Goal: Submit feedback/report problem

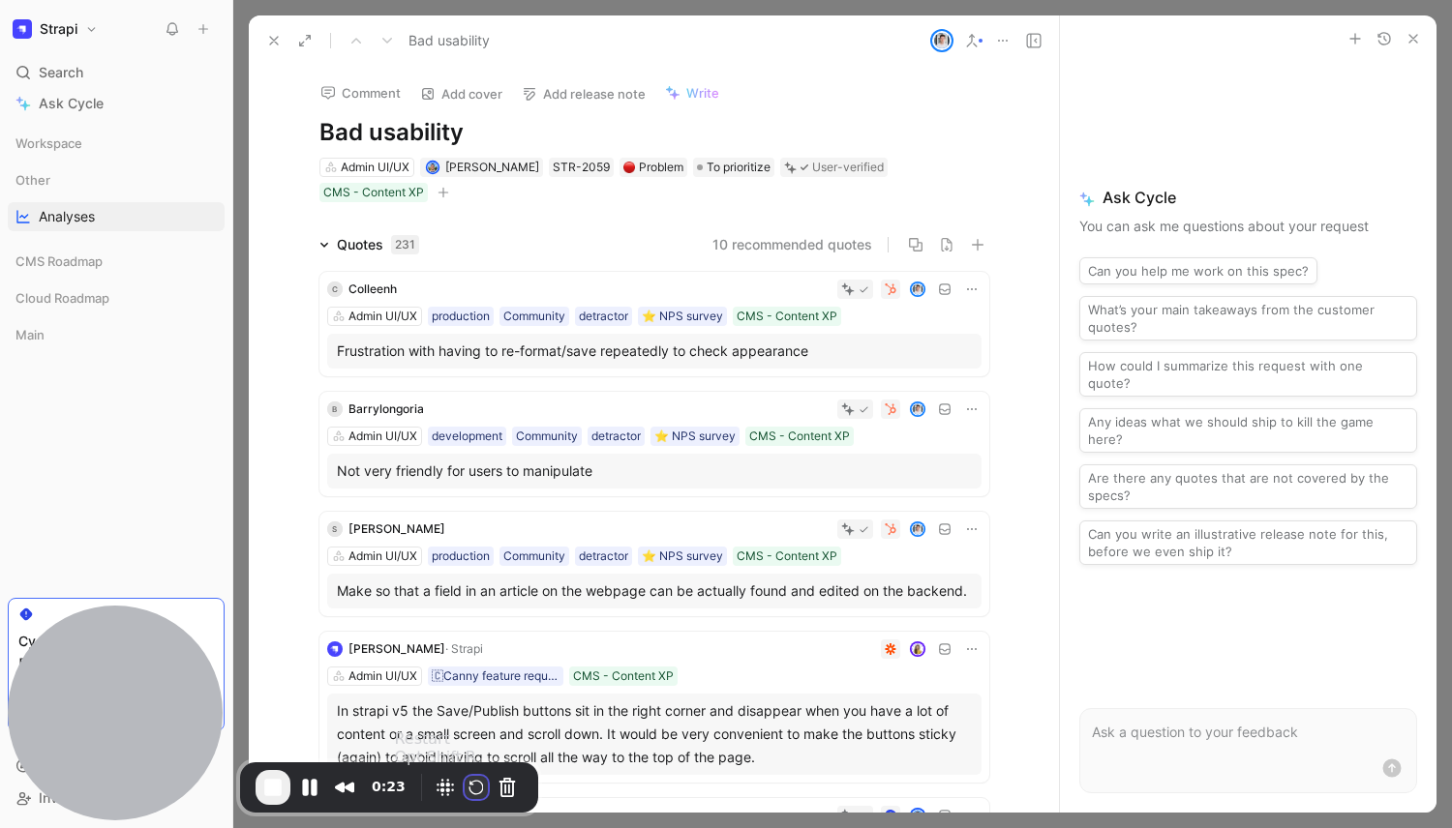
click at [471, 786] on button "Restart Recording" at bounding box center [476, 787] width 23 height 23
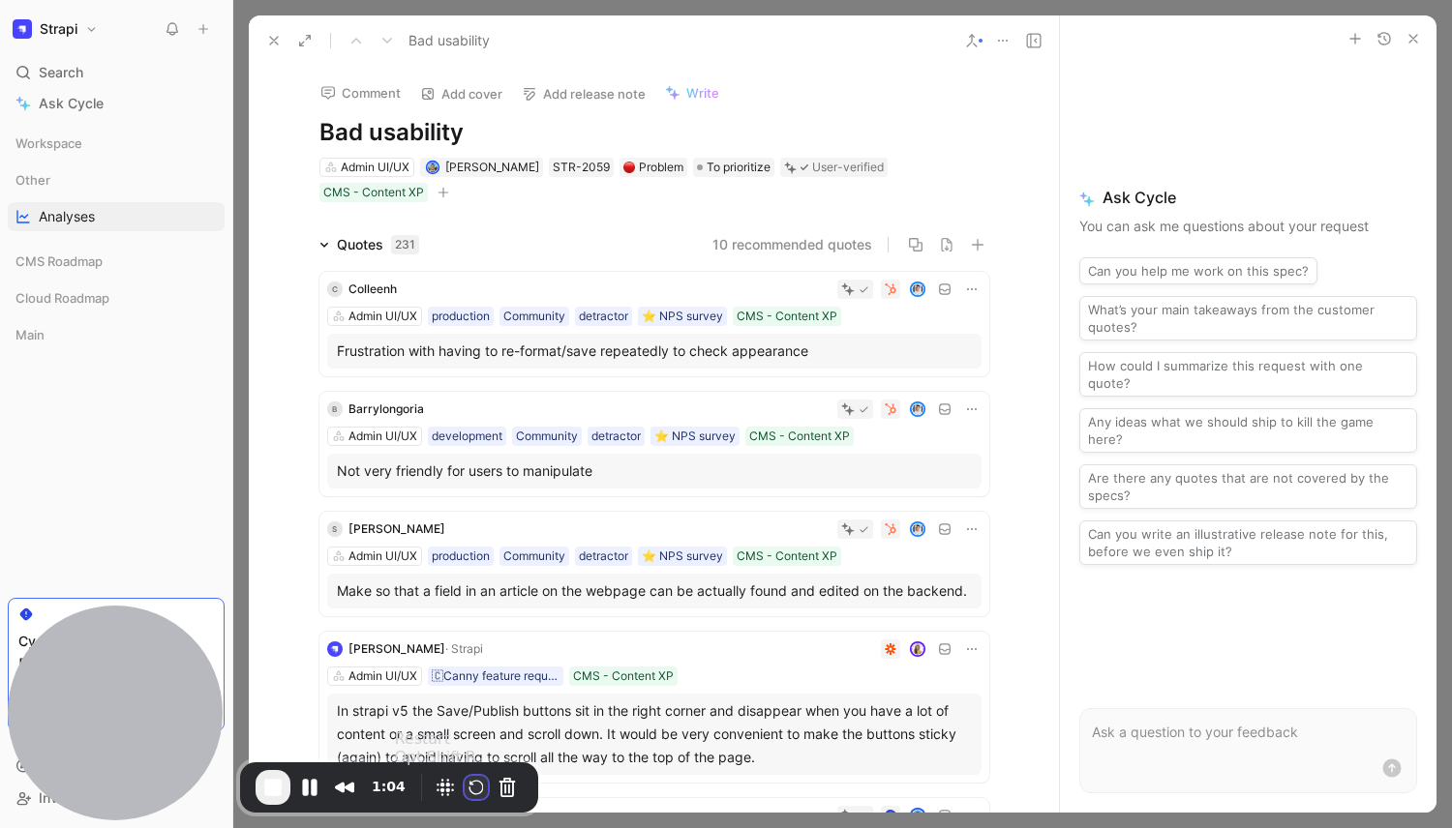
click at [467, 792] on button "Restart Recording" at bounding box center [476, 787] width 23 height 23
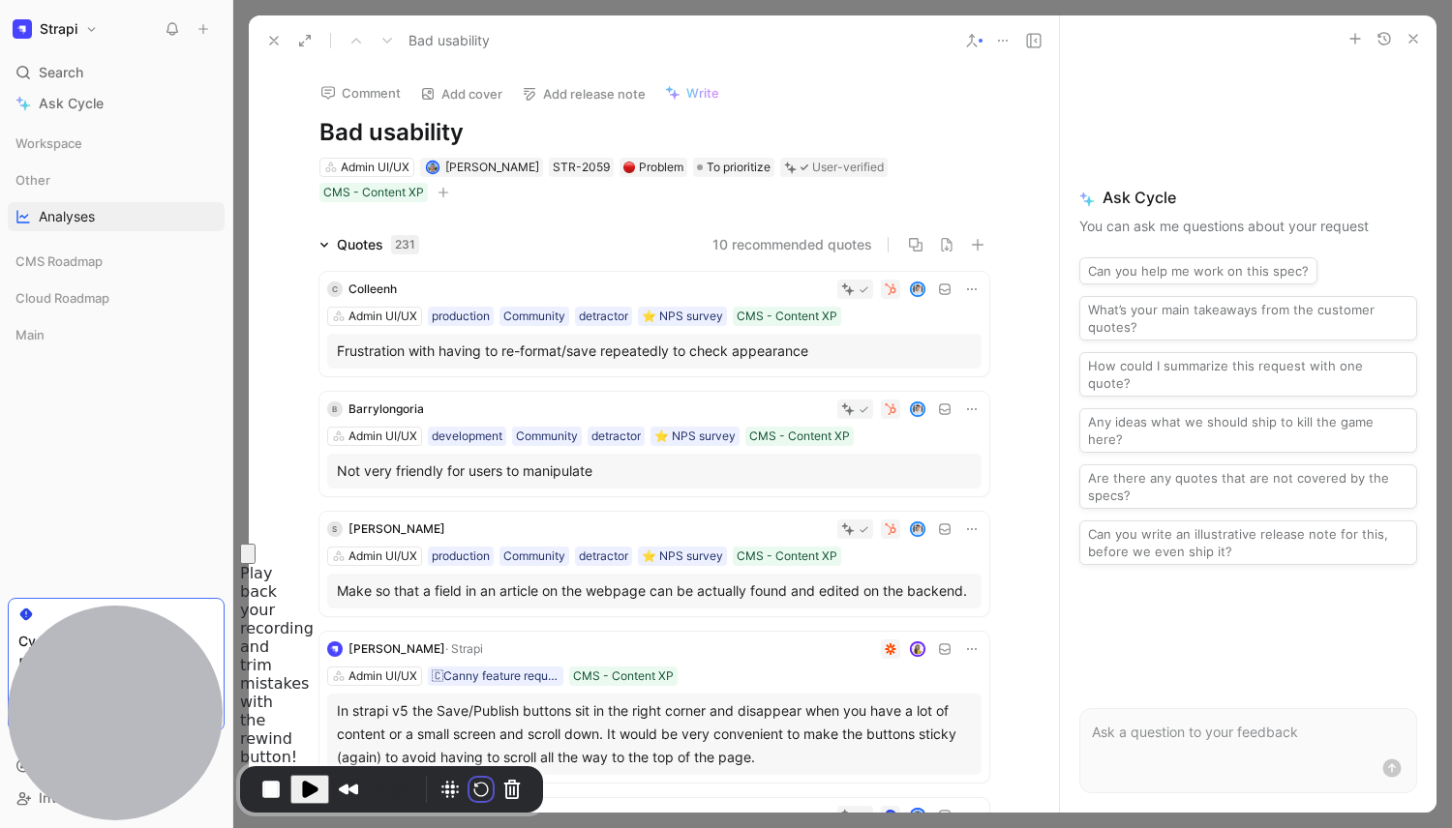
click at [727, 827] on div at bounding box center [726, 828] width 1452 height 0
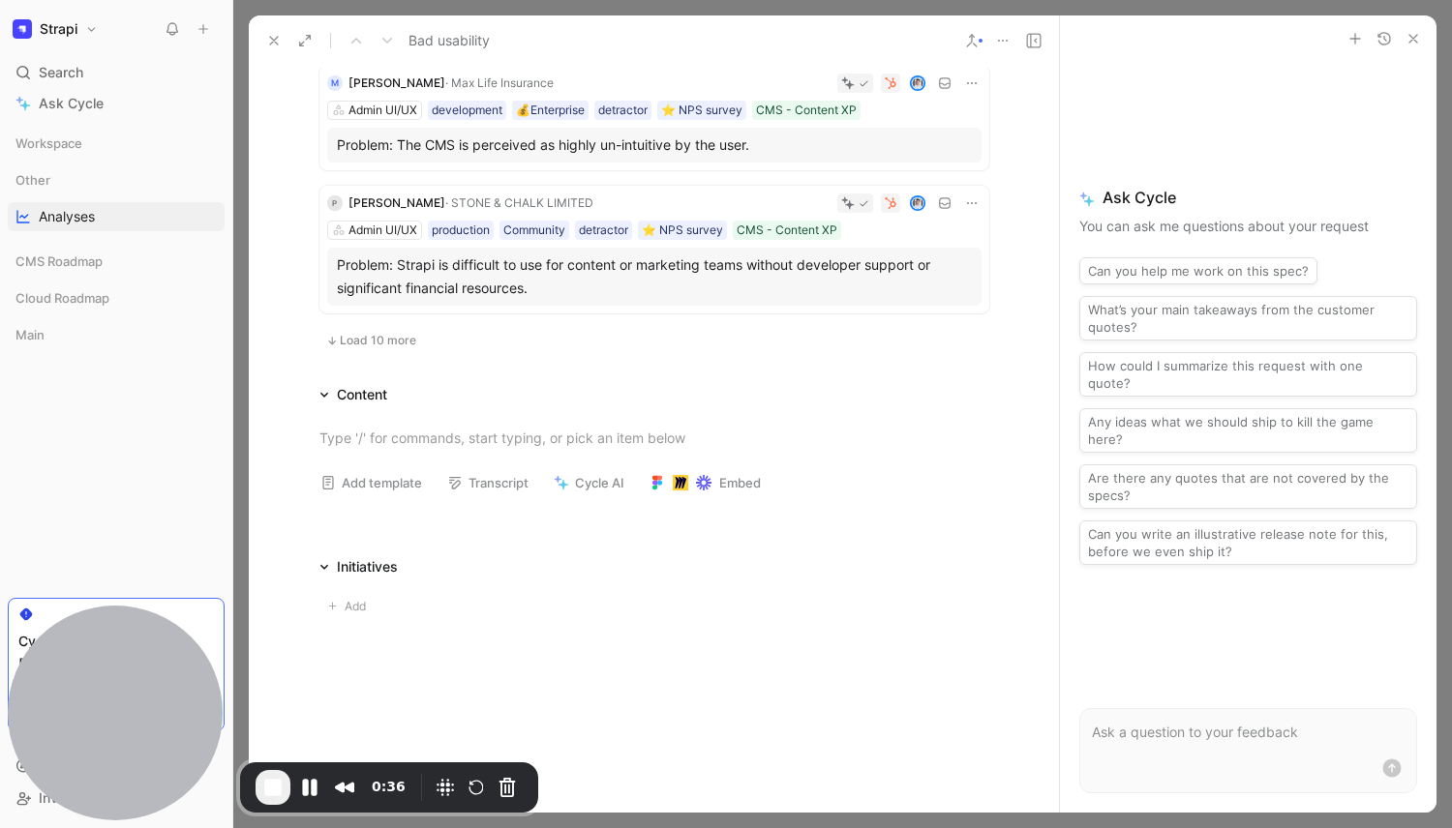
scroll to position [1232, 0]
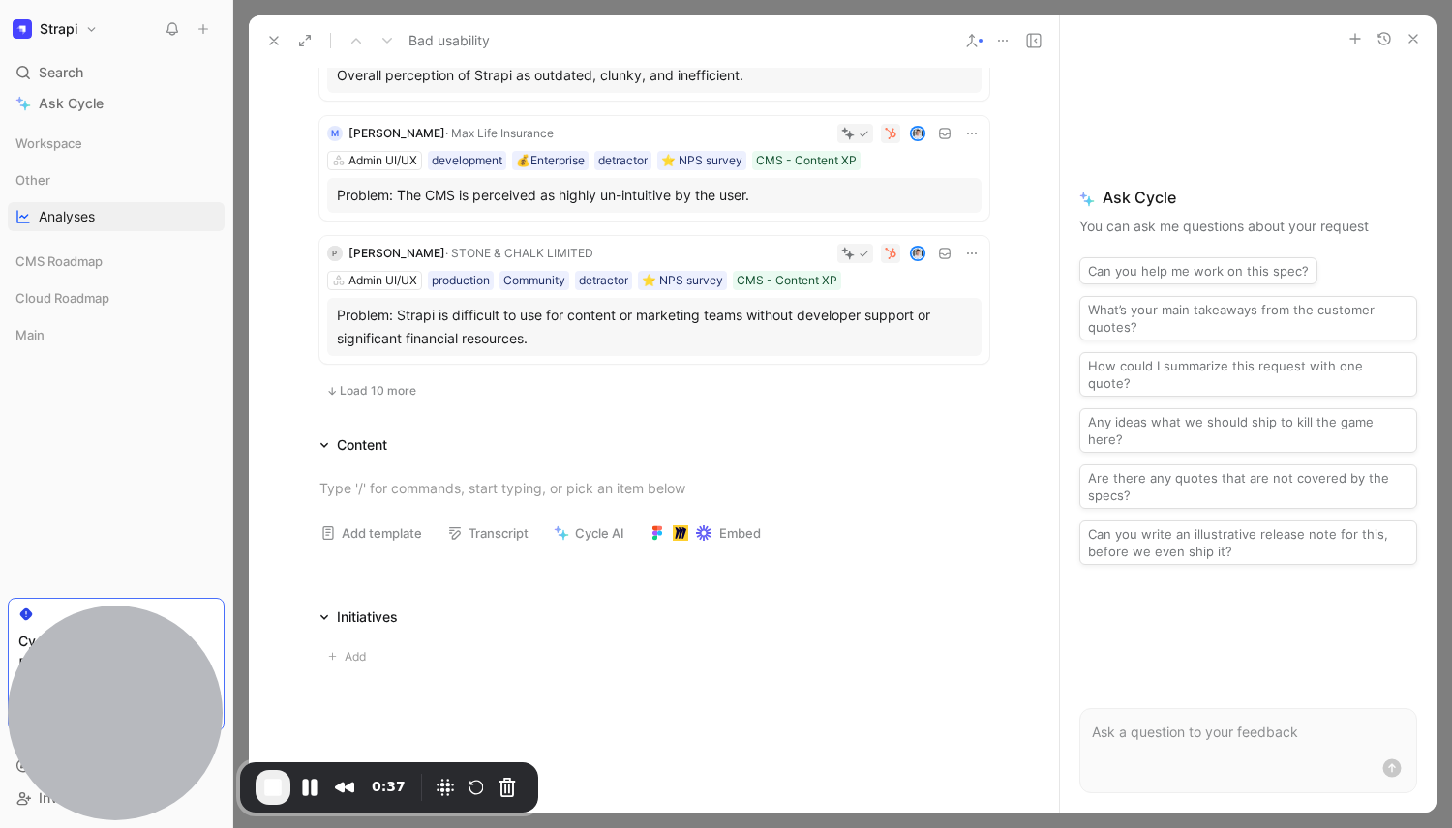
click at [350, 394] on span "Load 10 more" at bounding box center [378, 390] width 76 height 15
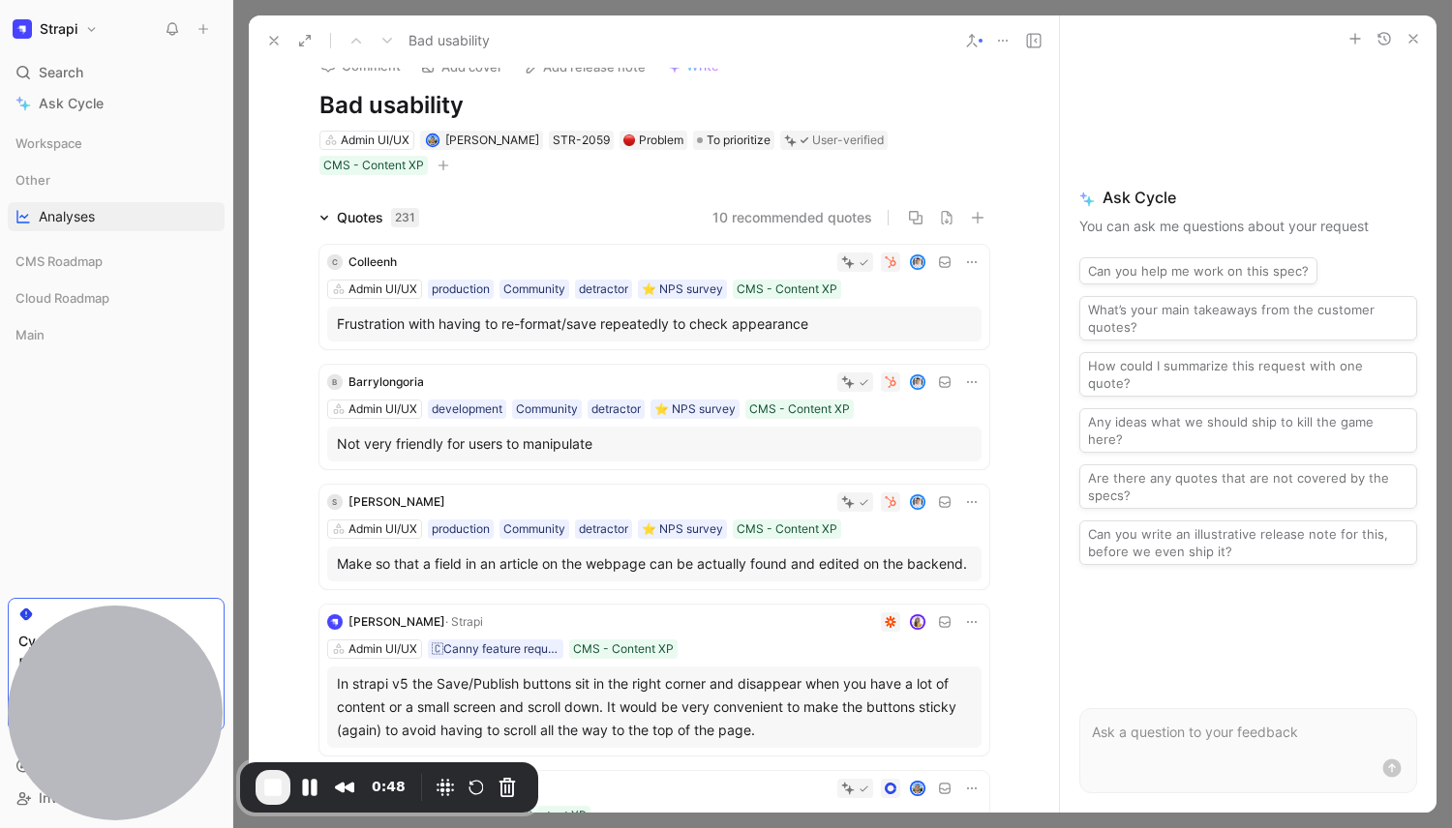
scroll to position [0, 0]
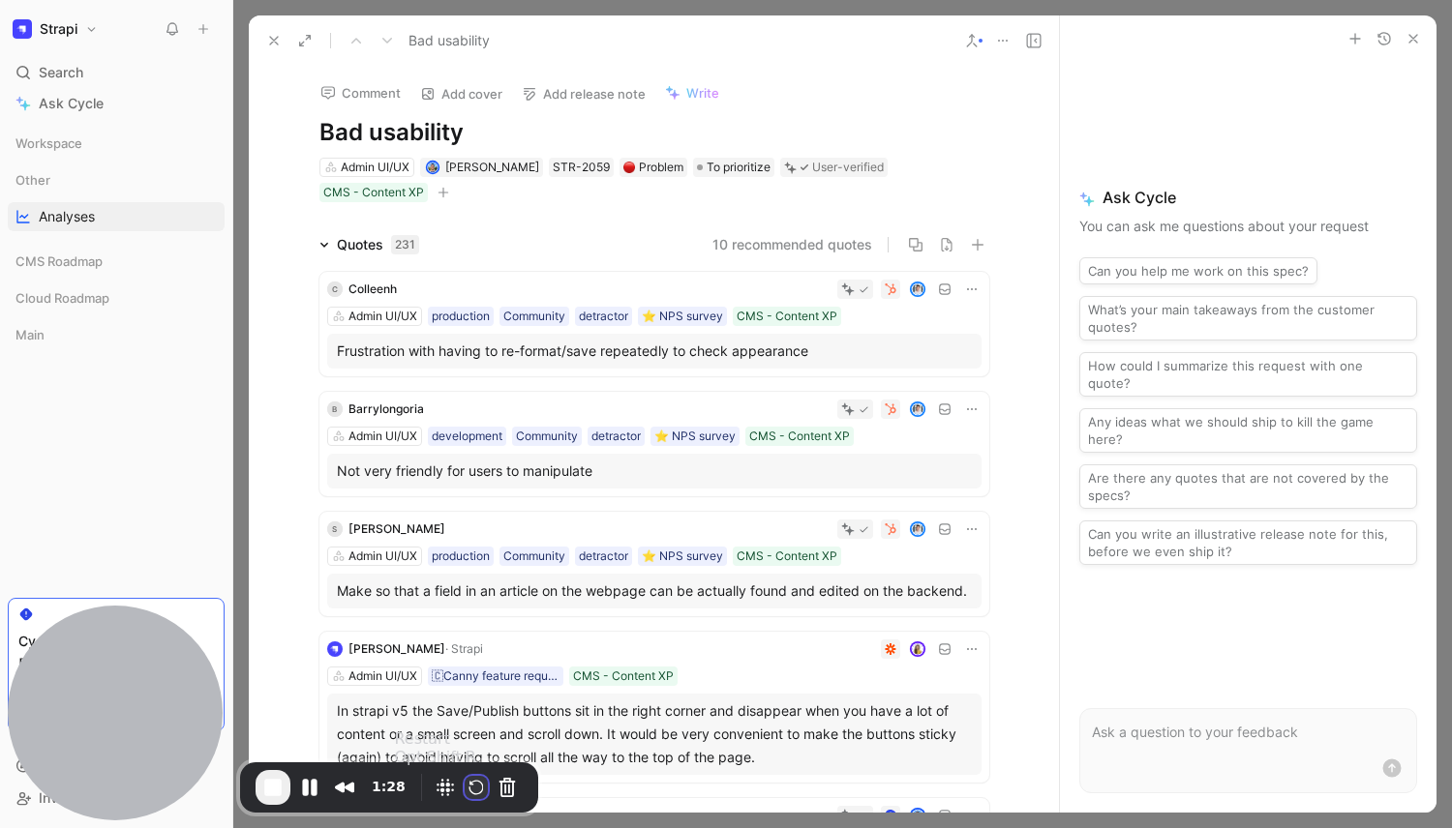
click at [469, 797] on button "Restart Recording" at bounding box center [476, 787] width 23 height 23
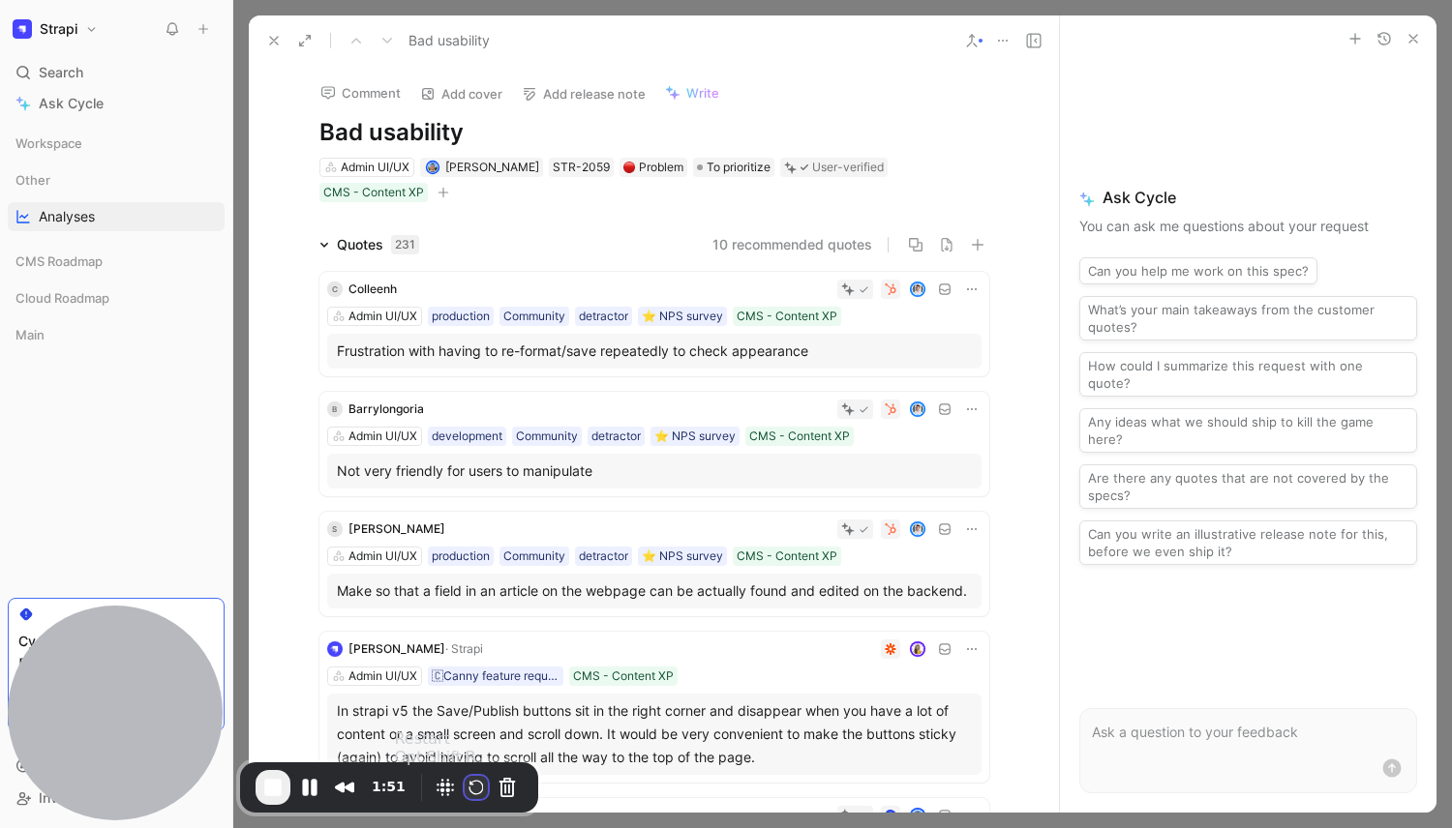
click at [475, 797] on button "Restart Recording" at bounding box center [476, 787] width 23 height 23
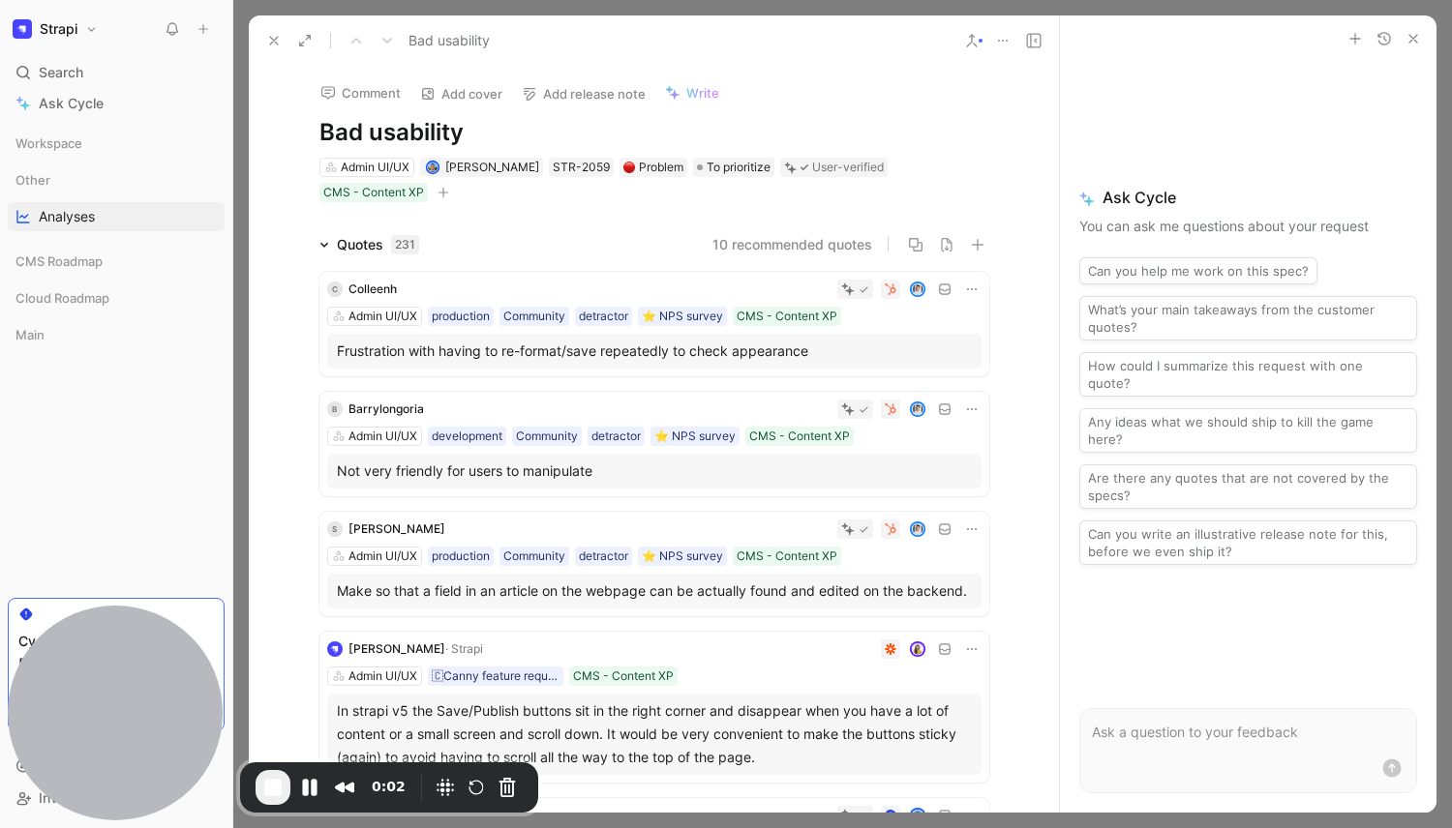
click at [574, 204] on div "Comment Add cover Add release note Write Bad usability Admin UI/UX [PERSON_NAME…" at bounding box center [654, 439] width 810 height 747
click at [466, 794] on button "Restart Recording" at bounding box center [476, 787] width 23 height 23
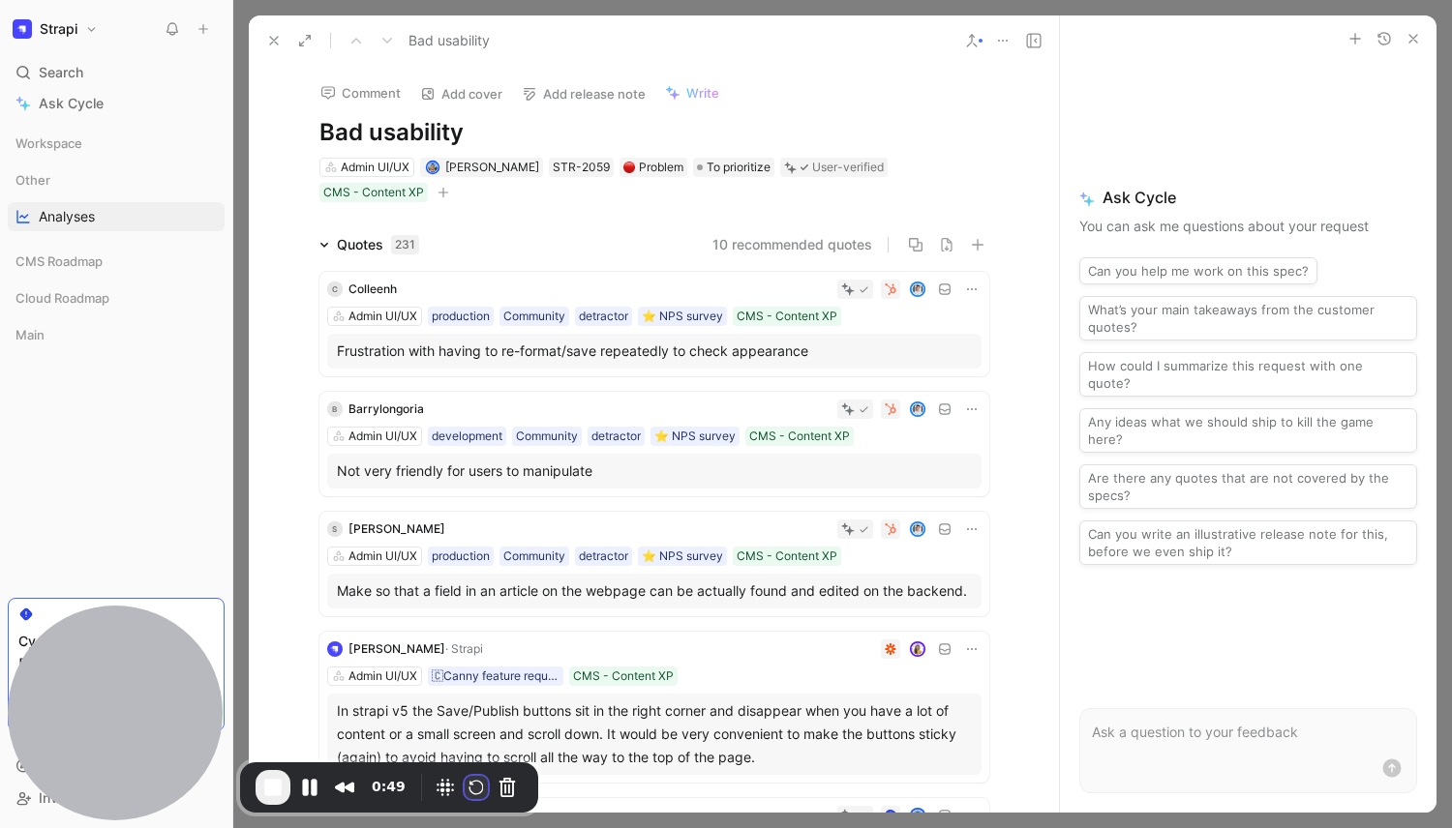
click at [472, 786] on button "Restart Recording" at bounding box center [476, 787] width 23 height 23
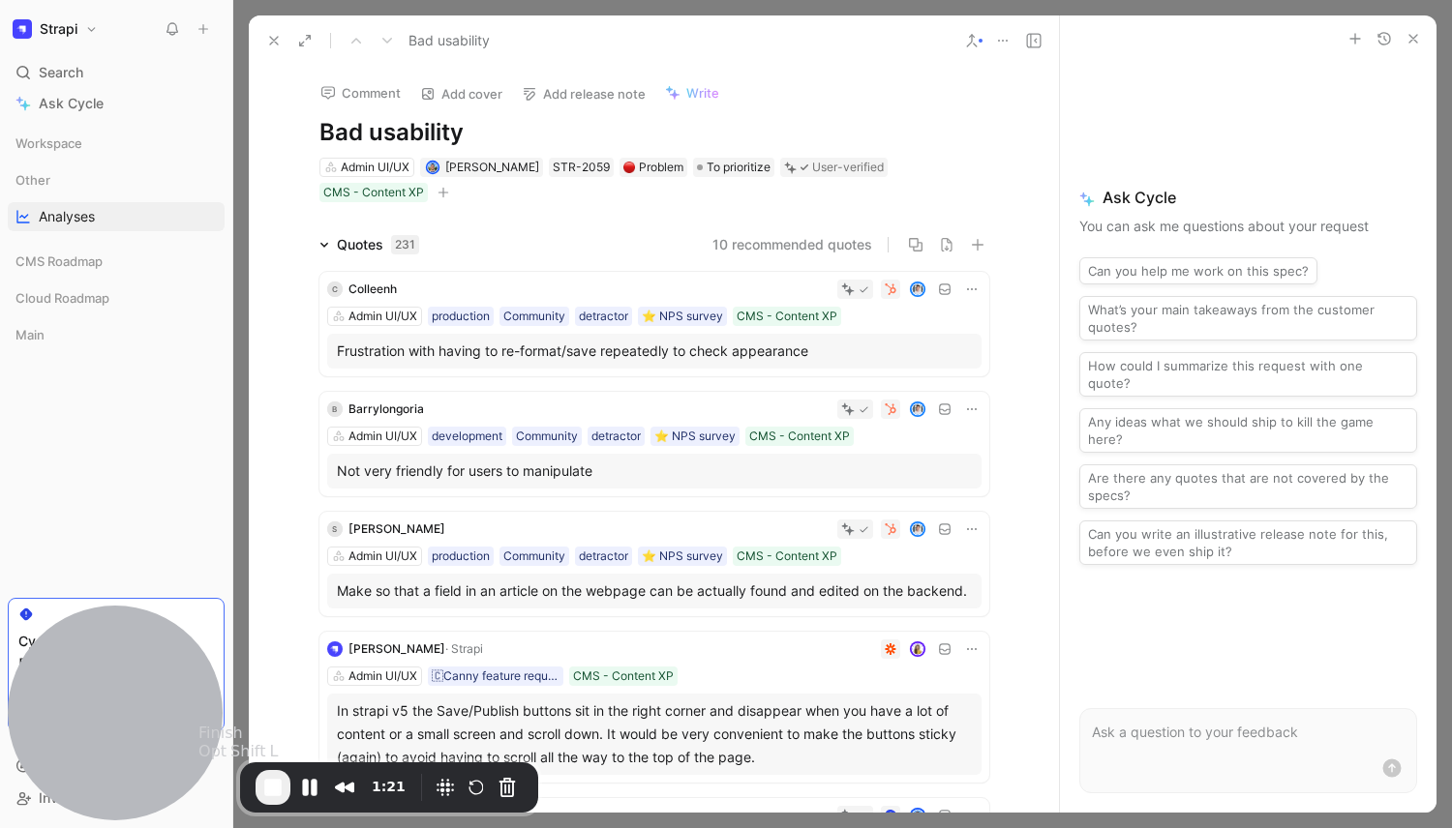
click at [268, 791] on span "End Recording" at bounding box center [272, 787] width 23 height 23
click at [969, 290] on icon at bounding box center [971, 289] width 15 height 15
click at [975, 292] on icon at bounding box center [971, 289] width 15 height 15
click at [969, 292] on icon at bounding box center [971, 289] width 15 height 15
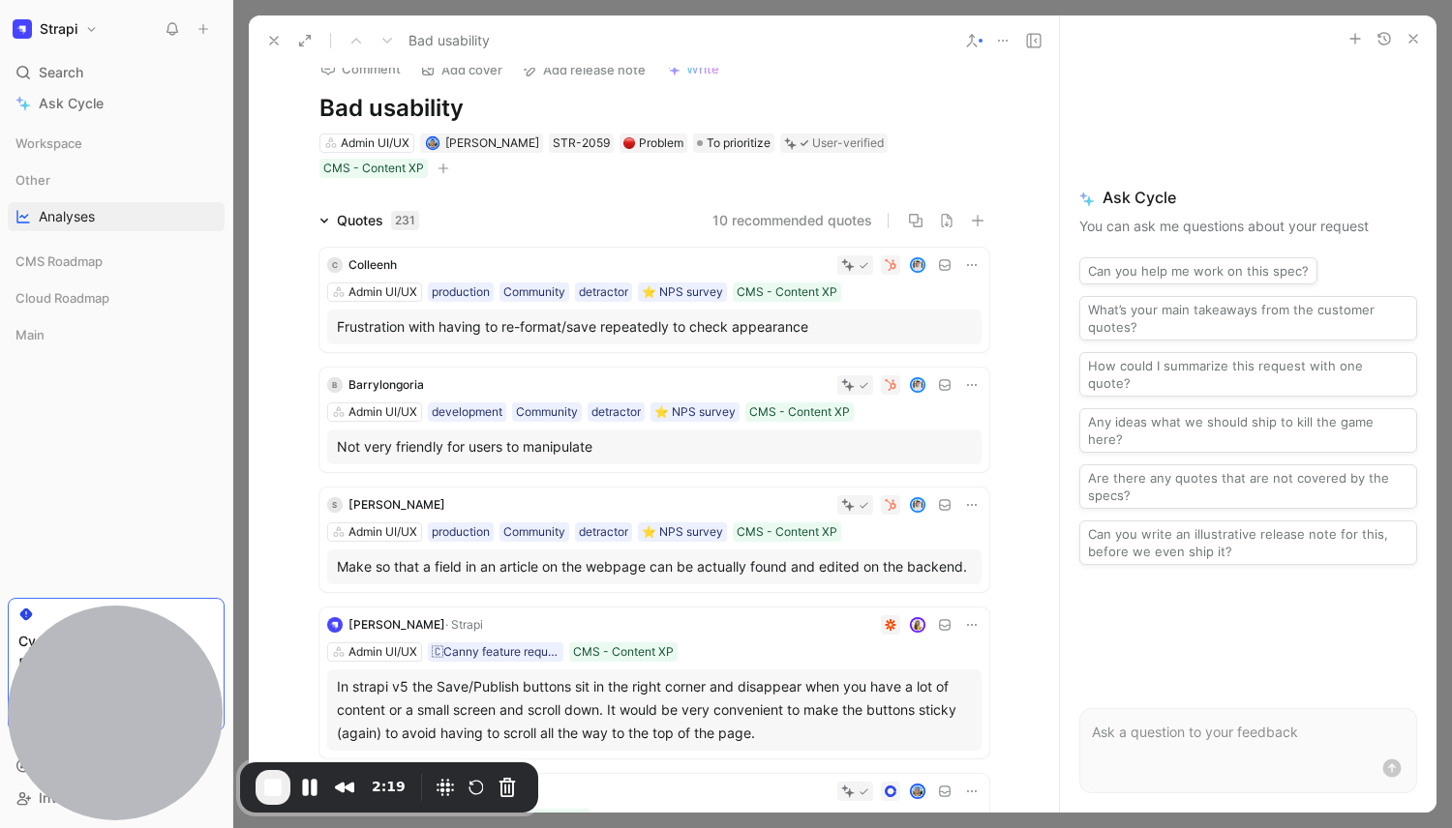
scroll to position [36, 0]
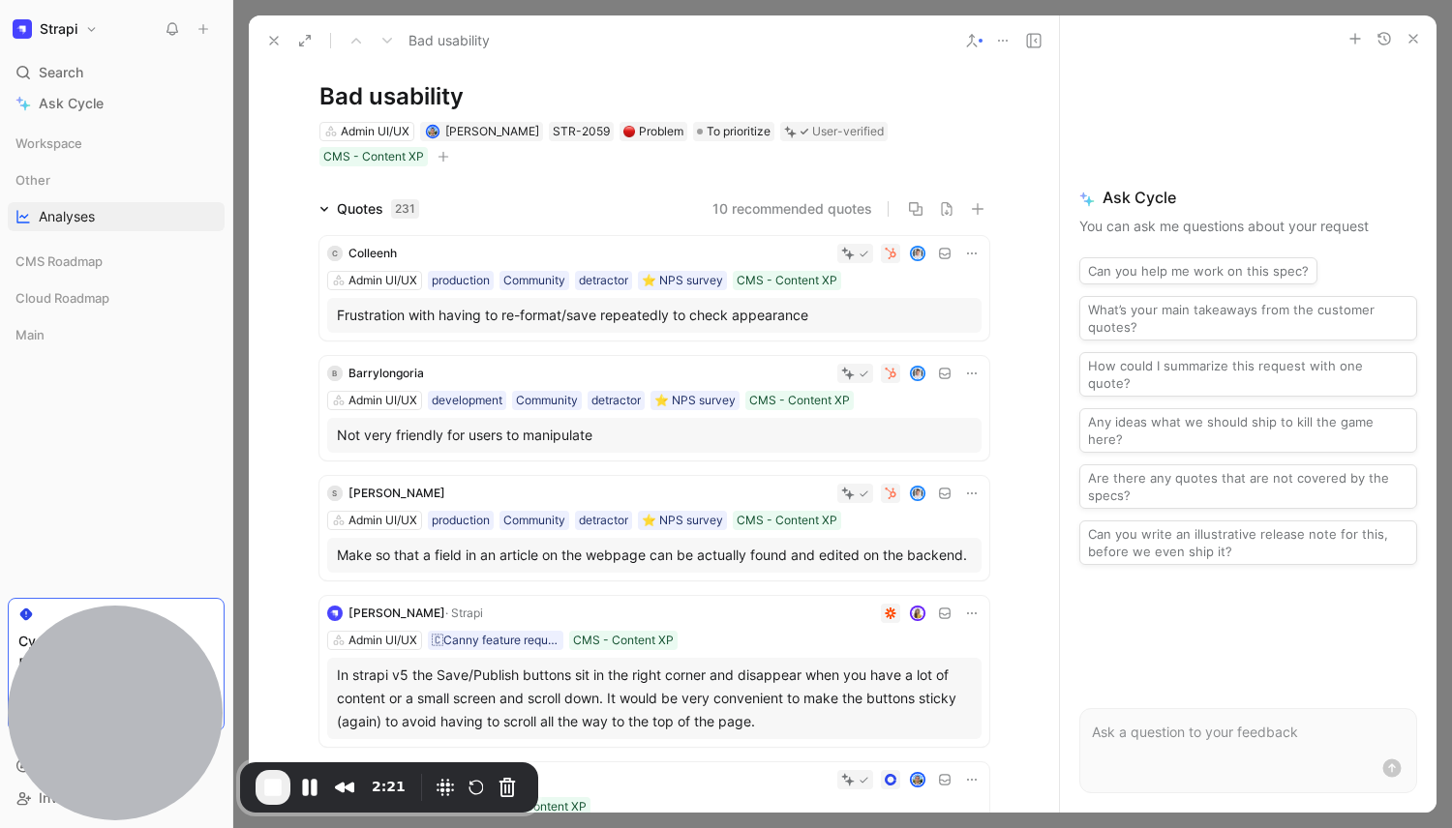
click at [972, 248] on icon at bounding box center [971, 253] width 15 height 15
click at [972, 250] on icon at bounding box center [971, 253] width 15 height 15
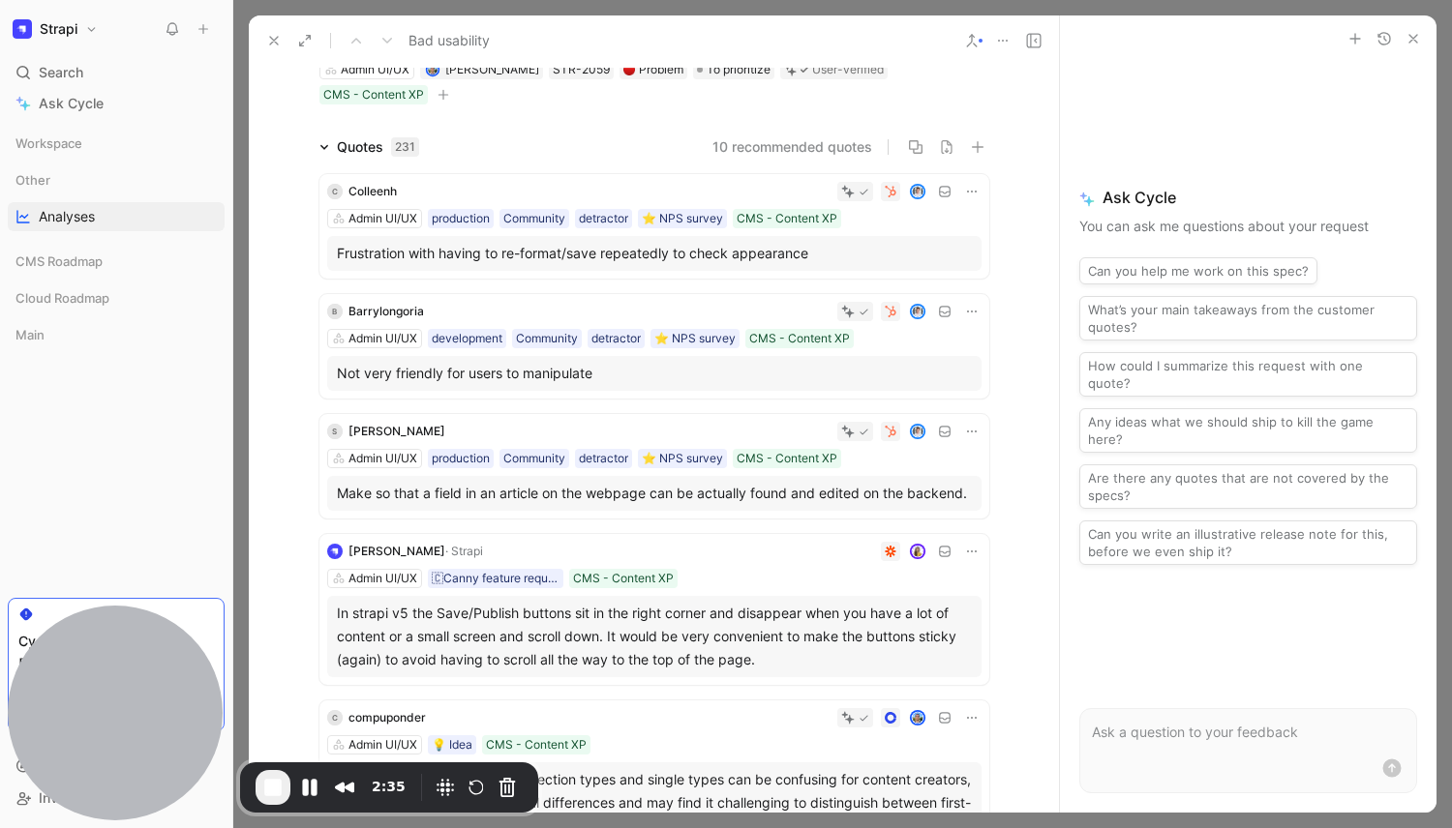
scroll to position [75, 0]
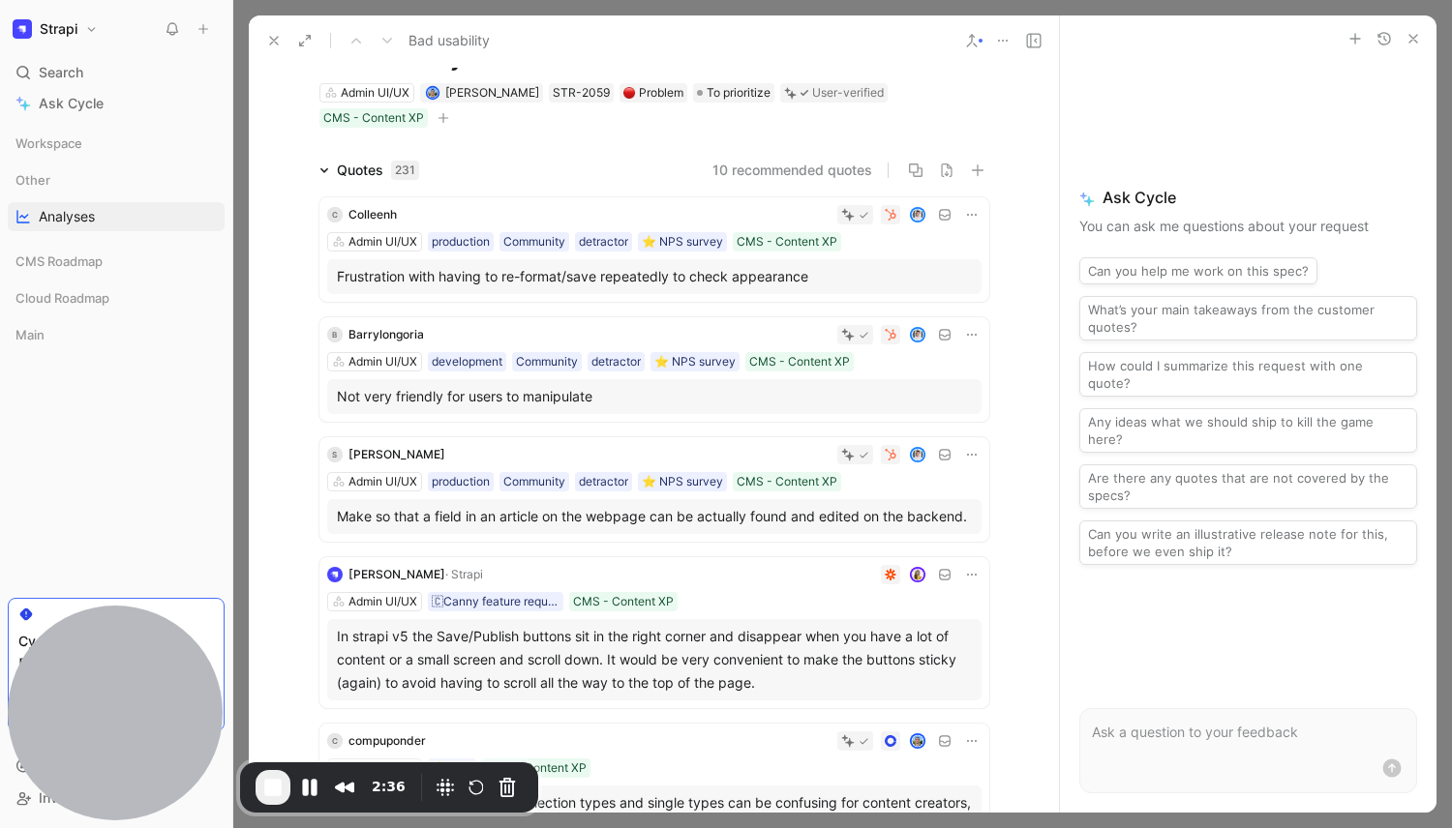
click at [977, 221] on icon at bounding box center [971, 214] width 15 height 15
click at [975, 213] on icon at bounding box center [971, 214] width 15 height 15
click at [968, 215] on icon at bounding box center [971, 214] width 15 height 15
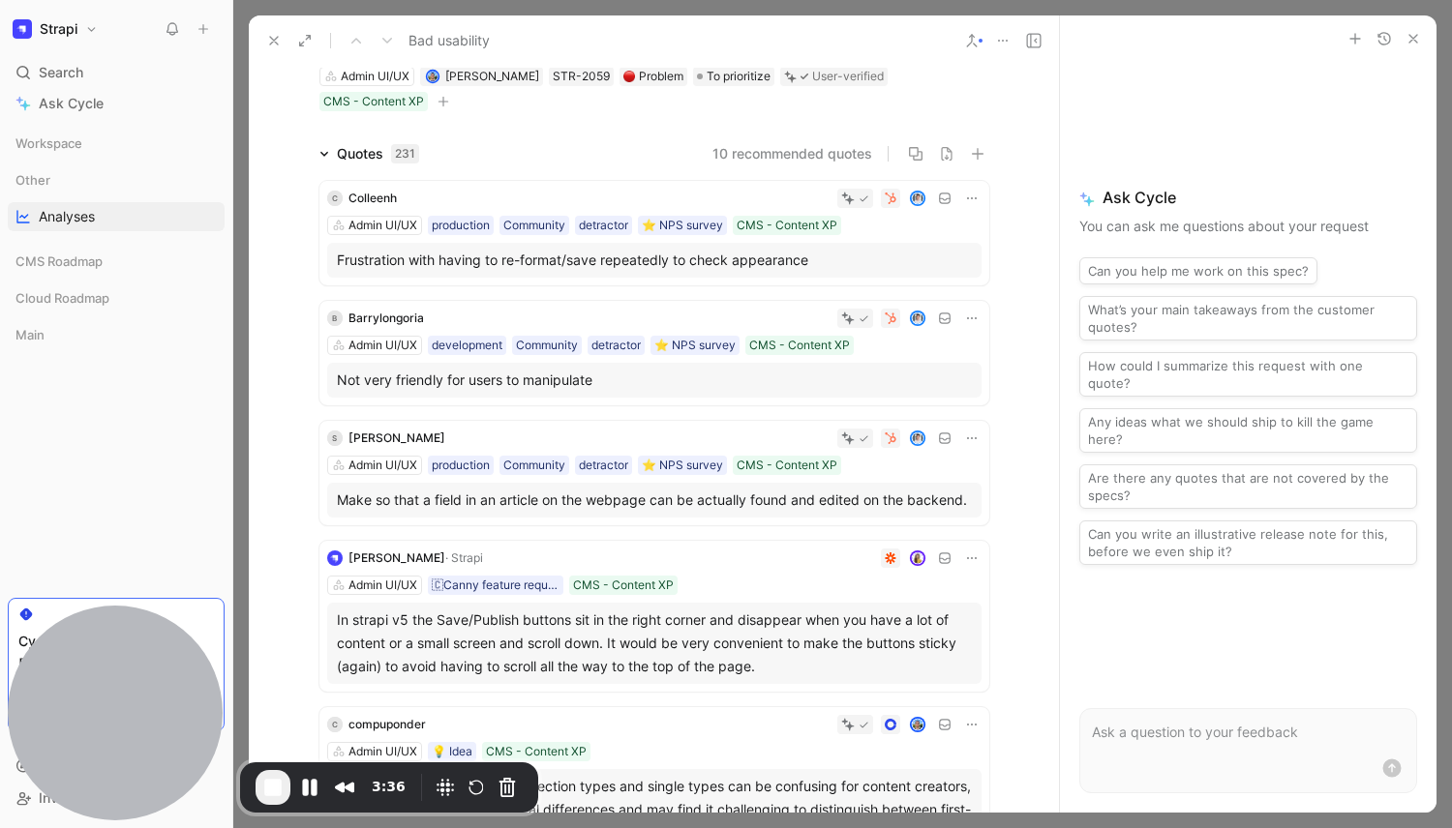
scroll to position [0, 0]
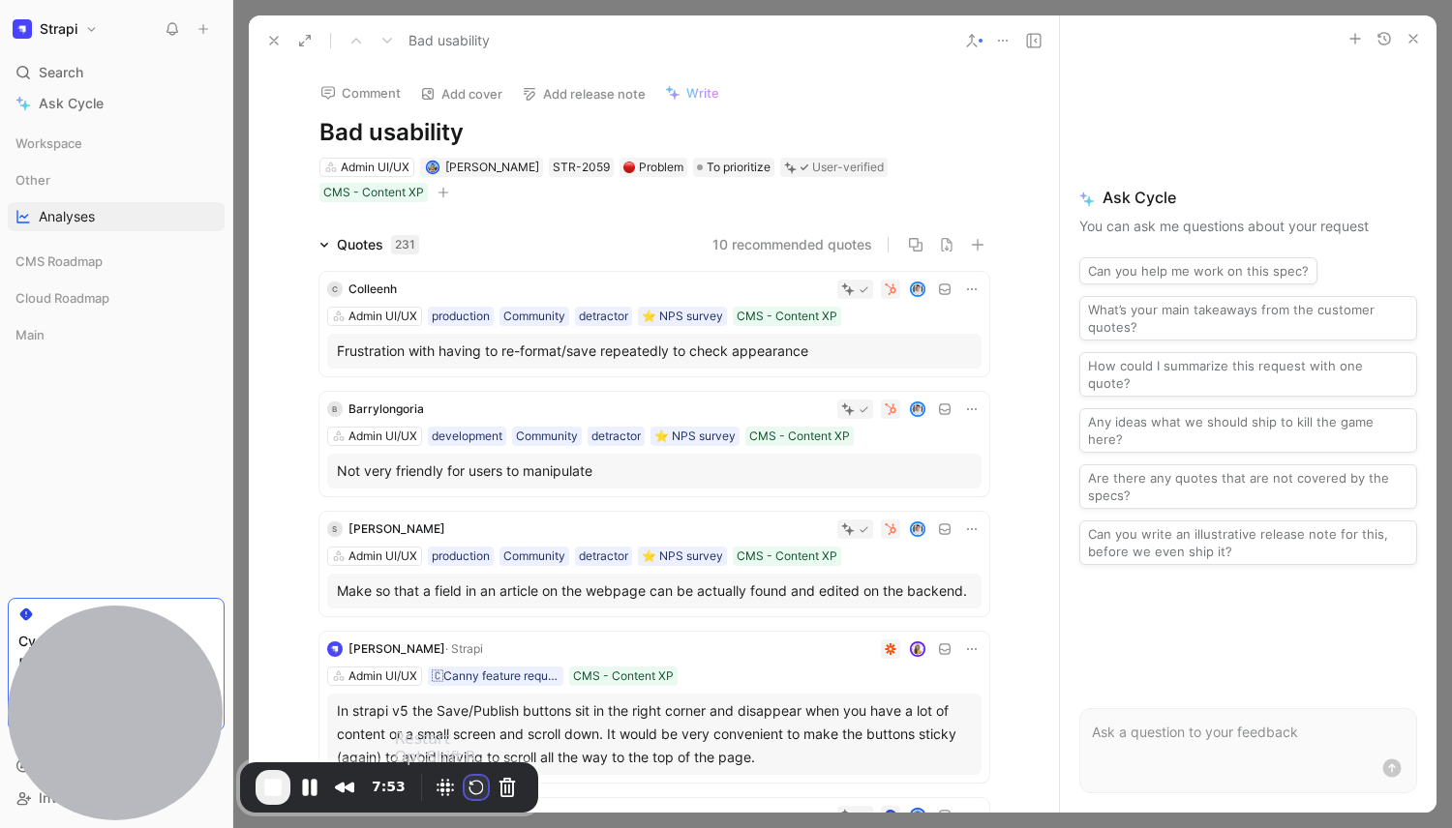
click at [476, 790] on button "Restart Recording" at bounding box center [476, 787] width 23 height 23
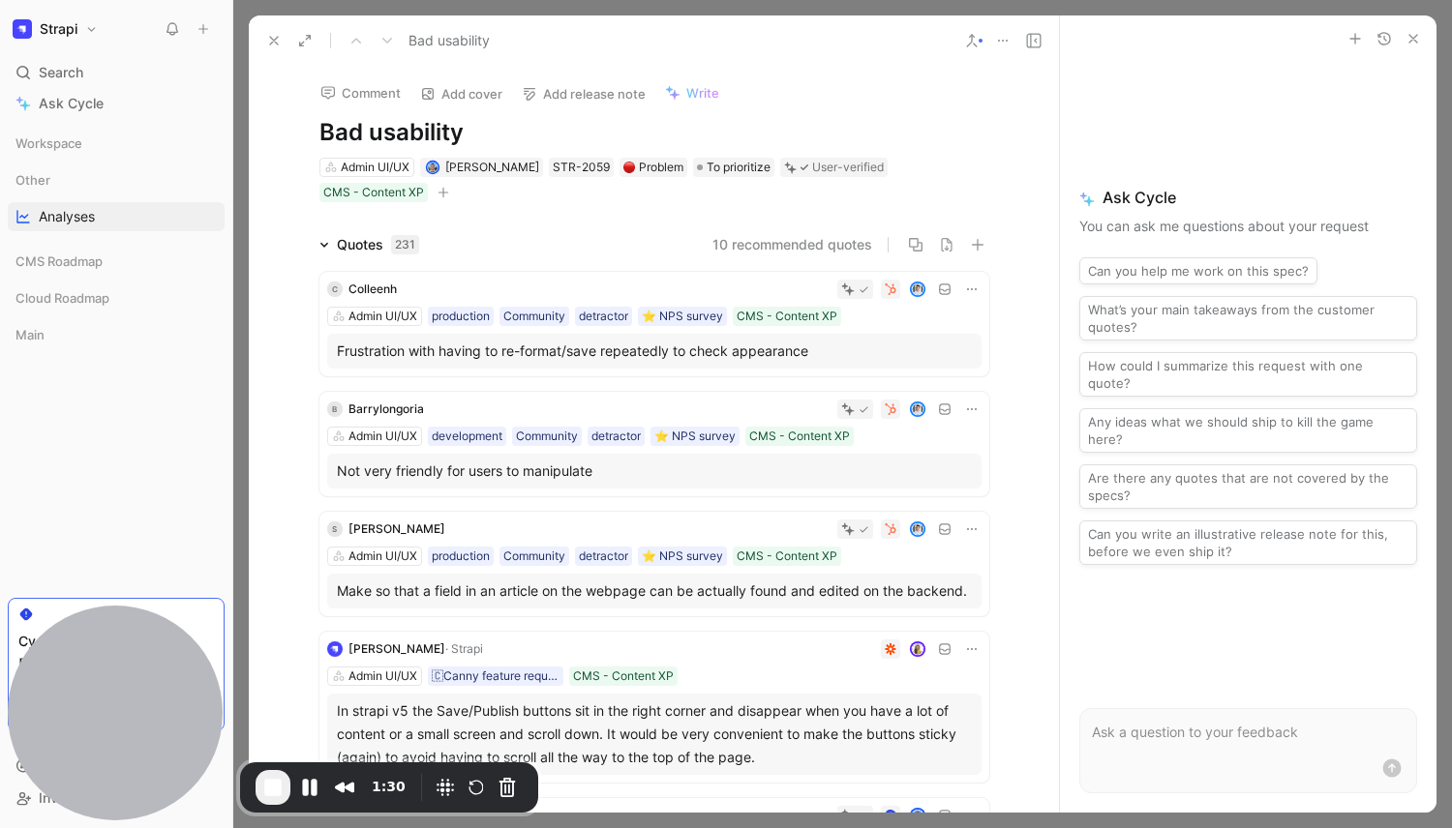
click at [861, 54] on div "Bad usability" at bounding box center [604, 40] width 692 height 31
